Goal: Transaction & Acquisition: Purchase product/service

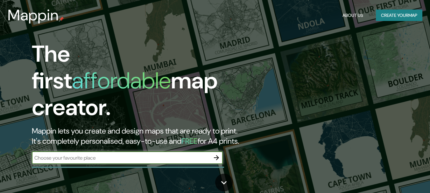
click at [90, 154] on input "text" at bounding box center [121, 157] width 178 height 7
type input "[GEOGRAPHIC_DATA]"
click at [216, 155] on icon "button" at bounding box center [216, 157] width 5 height 5
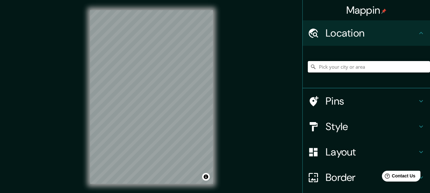
click at [320, 69] on input "Pick your city or area" at bounding box center [368, 66] width 122 height 11
click at [344, 38] on h4 "Location" at bounding box center [371, 33] width 92 height 13
click at [337, 68] on input "Pick your city or area" at bounding box center [368, 66] width 122 height 11
click at [332, 68] on input "[GEOGRAPHIC_DATA], [US_STATE], [GEOGRAPHIC_DATA]" at bounding box center [368, 66] width 122 height 11
click at [386, 65] on input "[GEOGRAPHIC_DATA], [US_STATE], [GEOGRAPHIC_DATA]" at bounding box center [368, 66] width 122 height 11
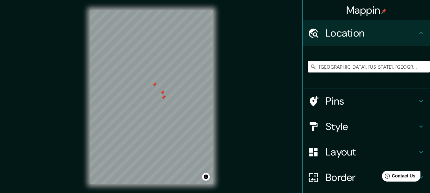
drag, startPoint x: 395, startPoint y: 66, endPoint x: 297, endPoint y: 72, distance: 98.1
click at [297, 72] on div "Mappin Location [GEOGRAPHIC_DATA], [US_STATE], [GEOGRAPHIC_DATA] Pins Style Lay…" at bounding box center [215, 102] width 430 height 204
click at [402, 67] on input "[GEOGRAPHIC_DATA], [US_STATE], [GEOGRAPHIC_DATA]" at bounding box center [368, 66] width 122 height 11
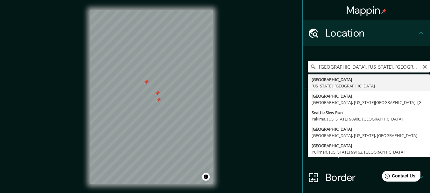
click at [402, 66] on input "[GEOGRAPHIC_DATA], [US_STATE], [GEOGRAPHIC_DATA]" at bounding box center [368, 66] width 122 height 11
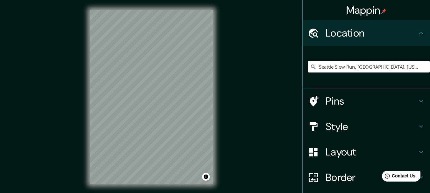
click at [365, 65] on input "Seattle Slew Run, [GEOGRAPHIC_DATA], [US_STATE][GEOGRAPHIC_DATA], [GEOGRAPHIC_D…" at bounding box center [368, 66] width 122 height 11
drag, startPoint x: 412, startPoint y: 67, endPoint x: 245, endPoint y: 68, distance: 167.6
click at [245, 68] on div "Mappin Location [GEOGRAPHIC_DATA] [GEOGRAPHIC_DATA][US_STATE], [GEOGRAPHIC_DATA…" at bounding box center [215, 102] width 430 height 204
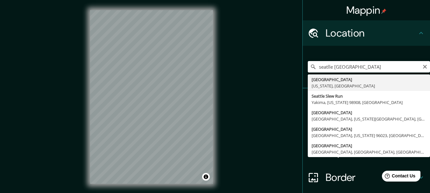
type input "[GEOGRAPHIC_DATA], [US_STATE], [GEOGRAPHIC_DATA]"
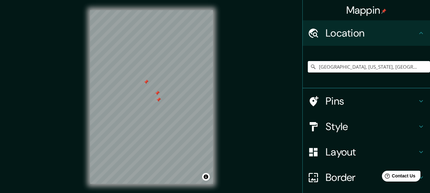
click at [334, 154] on h4 "Layout" at bounding box center [371, 152] width 92 height 13
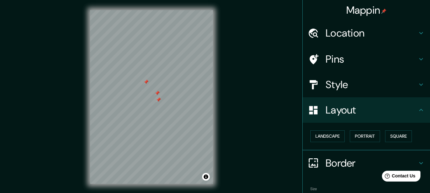
click at [338, 80] on h4 "Style" at bounding box center [371, 84] width 92 height 13
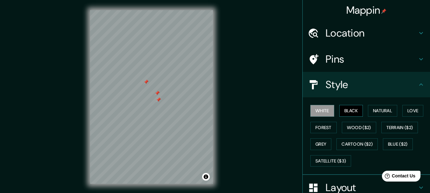
click at [343, 112] on button "Black" at bounding box center [351, 111] width 24 height 12
click at [363, 112] on div "White Black Natural Love Forest Wood ($2) Terrain ($2) Grey Cartoon ($2) Blue (…" at bounding box center [368, 135] width 122 height 67
click at [385, 110] on button "Natural" at bounding box center [382, 111] width 29 height 12
